Goal: Information Seeking & Learning: Learn about a topic

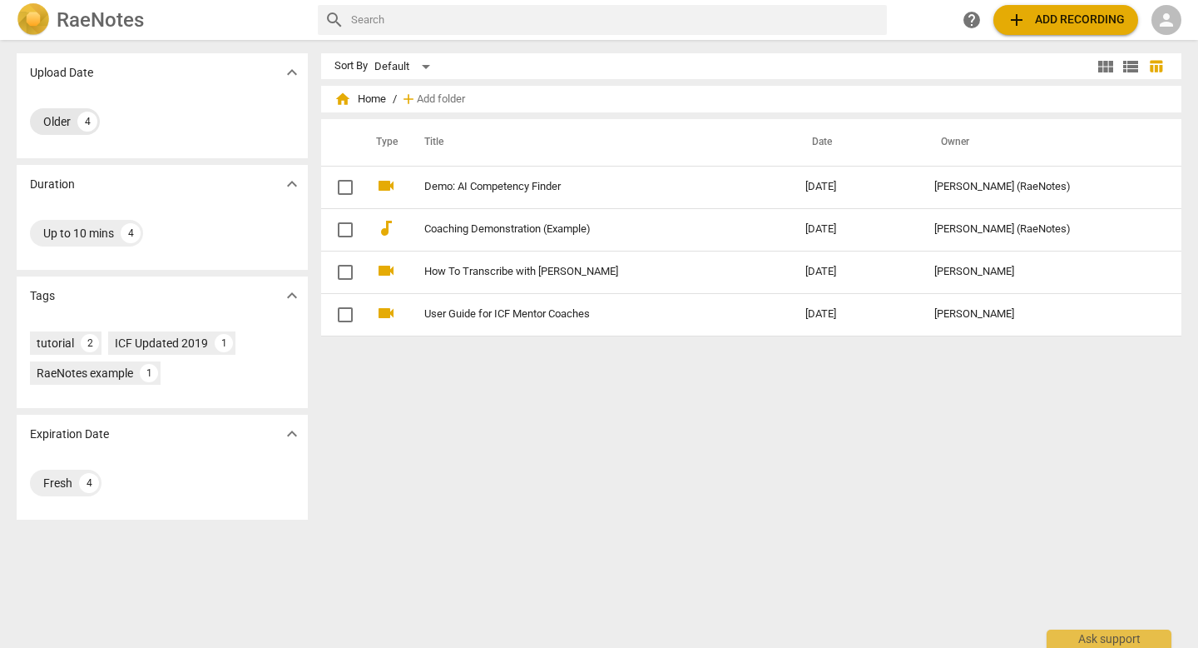
click at [85, 126] on div "4" at bounding box center [87, 122] width 20 height 20
click at [101, 234] on div "Up to 10 mins" at bounding box center [78, 233] width 71 height 17
click at [122, 233] on div "4" at bounding box center [131, 233] width 20 height 20
click at [287, 183] on span "expand_more" at bounding box center [292, 184] width 20 height 20
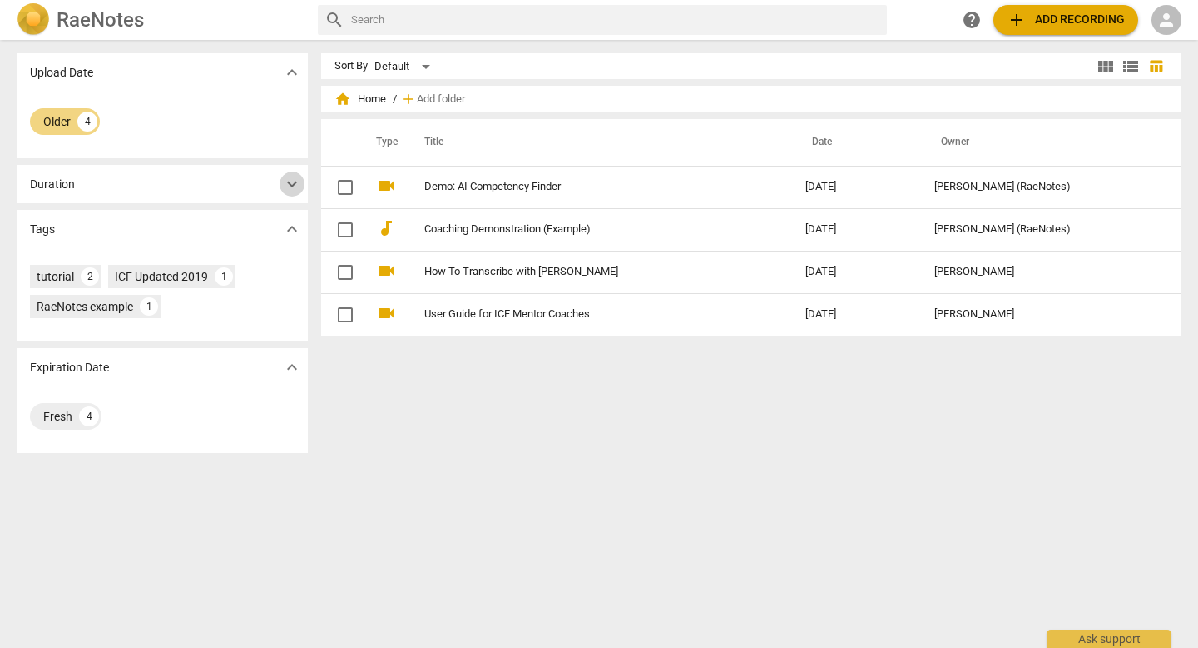
click at [286, 183] on span "expand_more" at bounding box center [292, 184] width 20 height 20
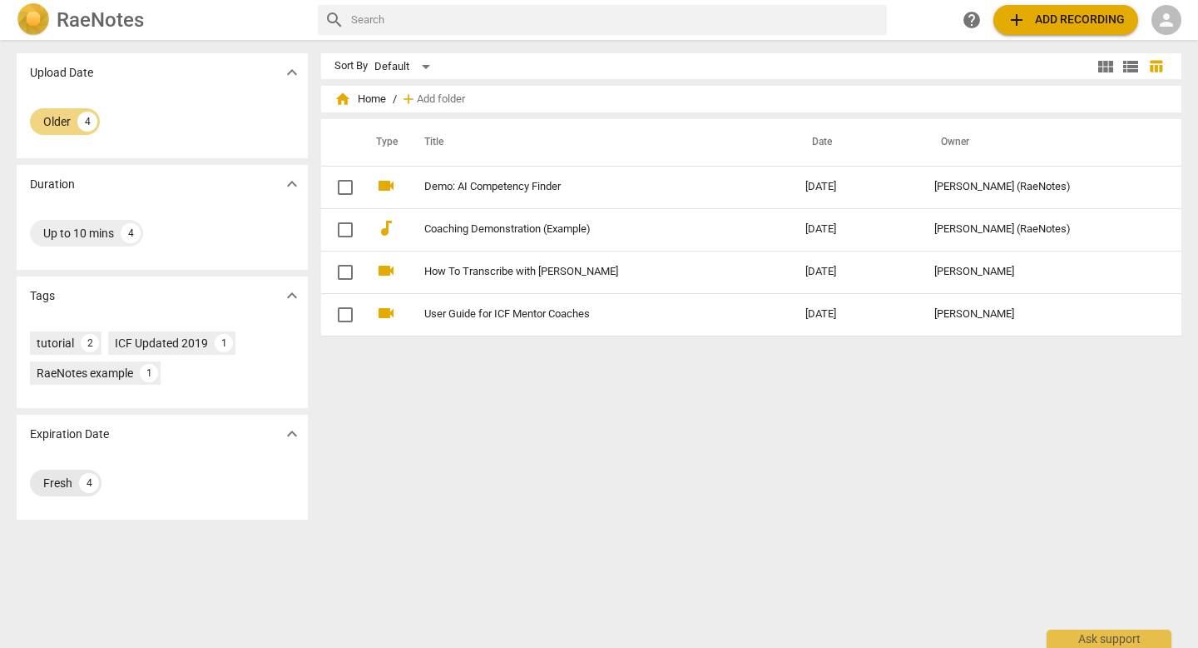
click at [43, 477] on div "Fresh" at bounding box center [57, 482] width 29 height 17
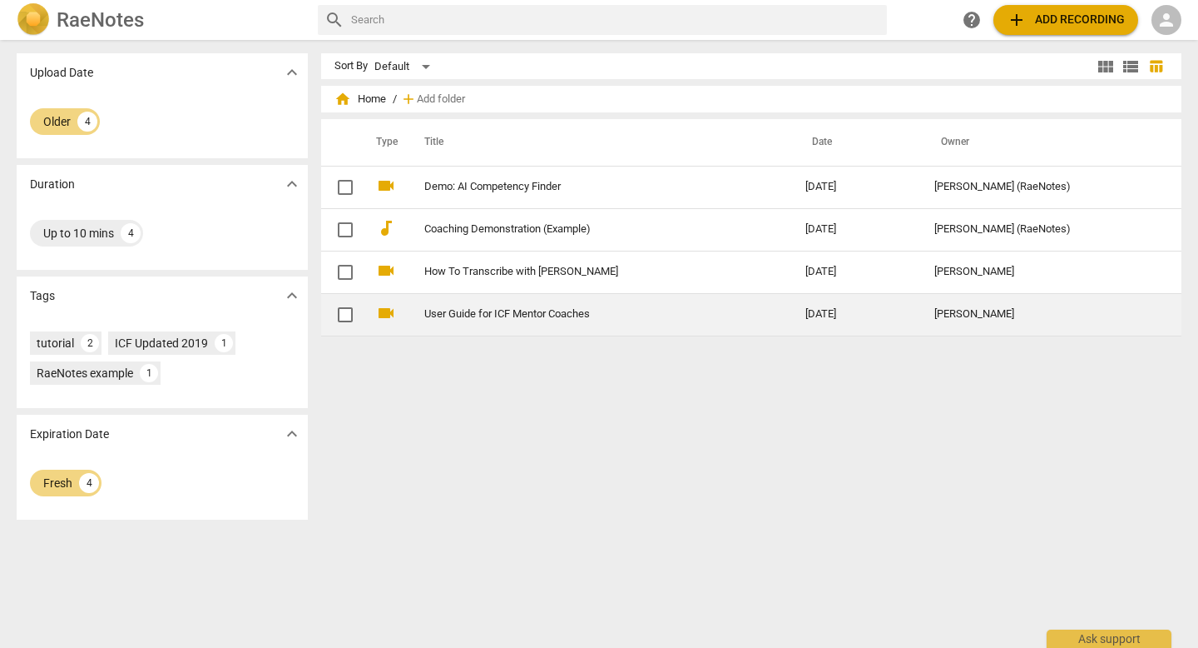
click at [510, 317] on link "User Guide for ICF Mentor Coaches" at bounding box center [584, 314] width 321 height 12
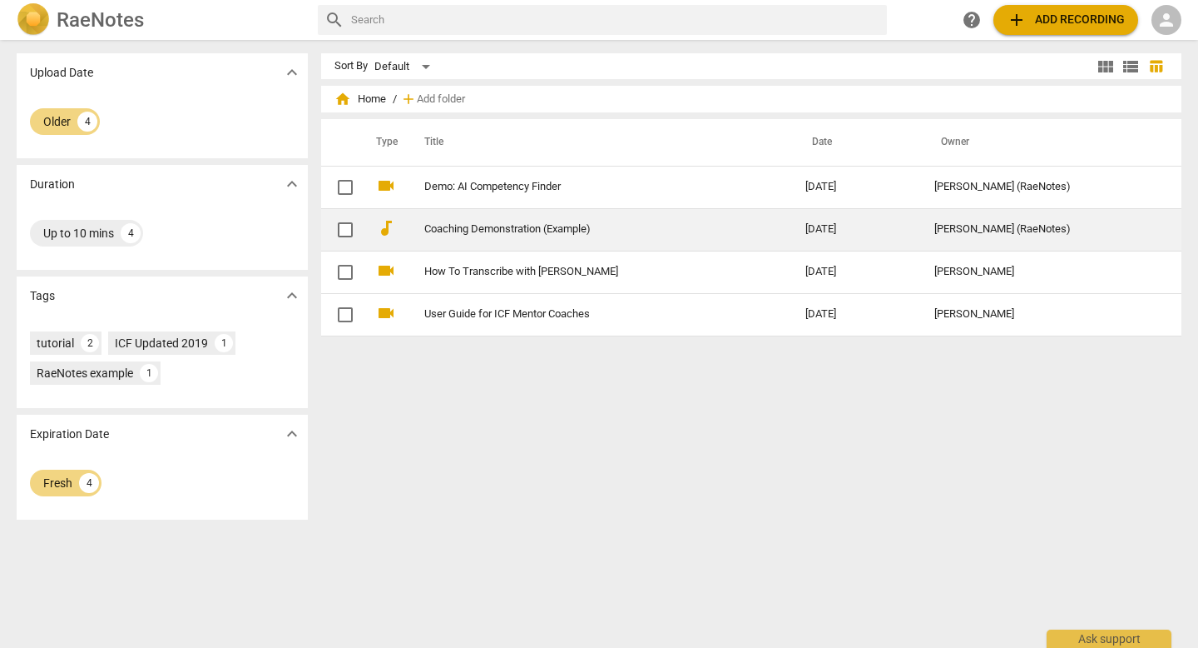
click at [538, 233] on link "Coaching Demonstration (Example)" at bounding box center [584, 229] width 321 height 12
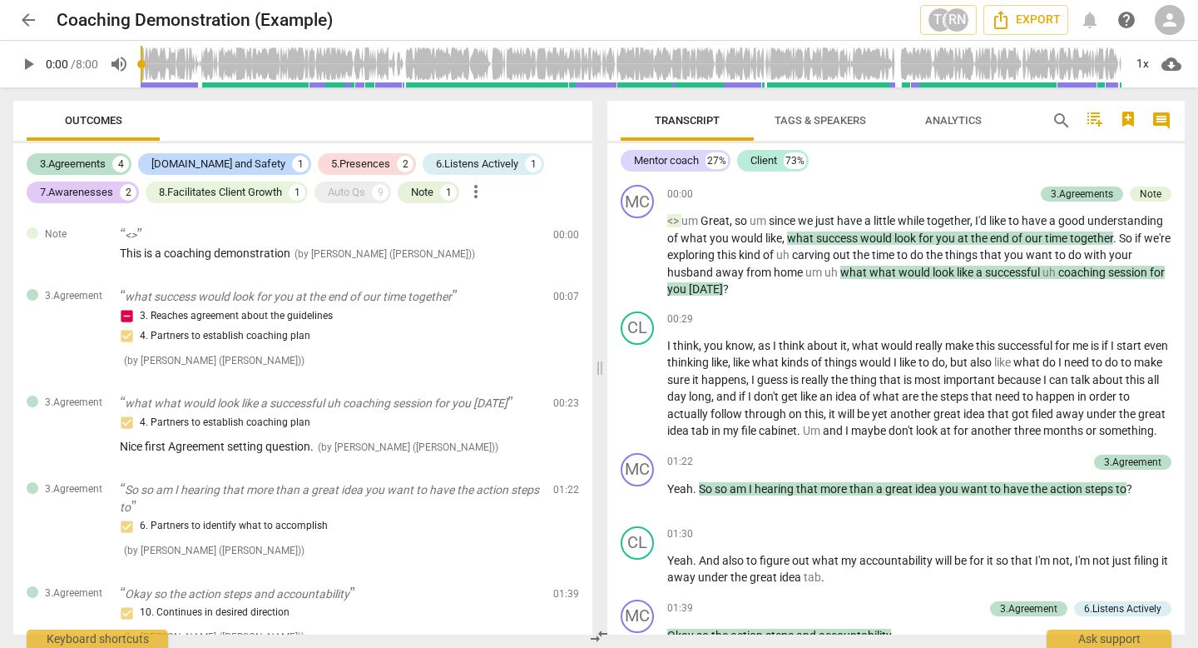
click at [27, 29] on span "arrow_back" at bounding box center [28, 20] width 20 height 20
